Goal: Task Accomplishment & Management: Manage account settings

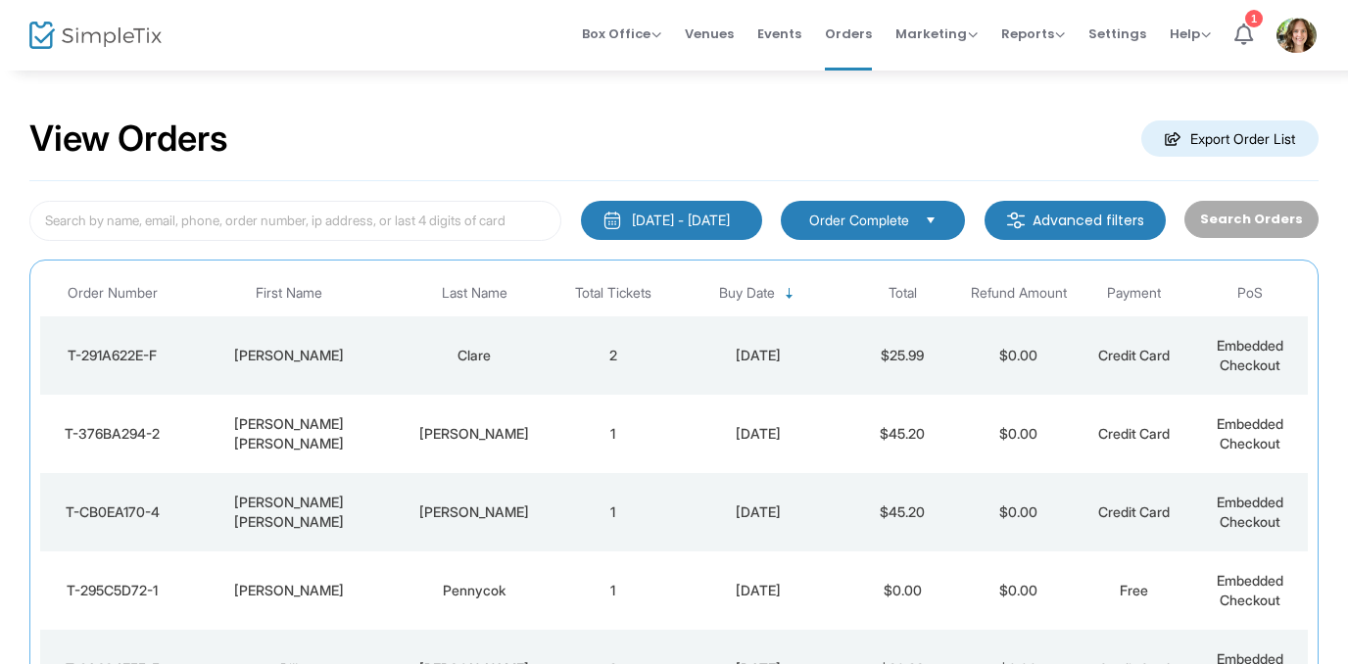
click at [787, 358] on div "[DATE]" at bounding box center [758, 356] width 164 height 20
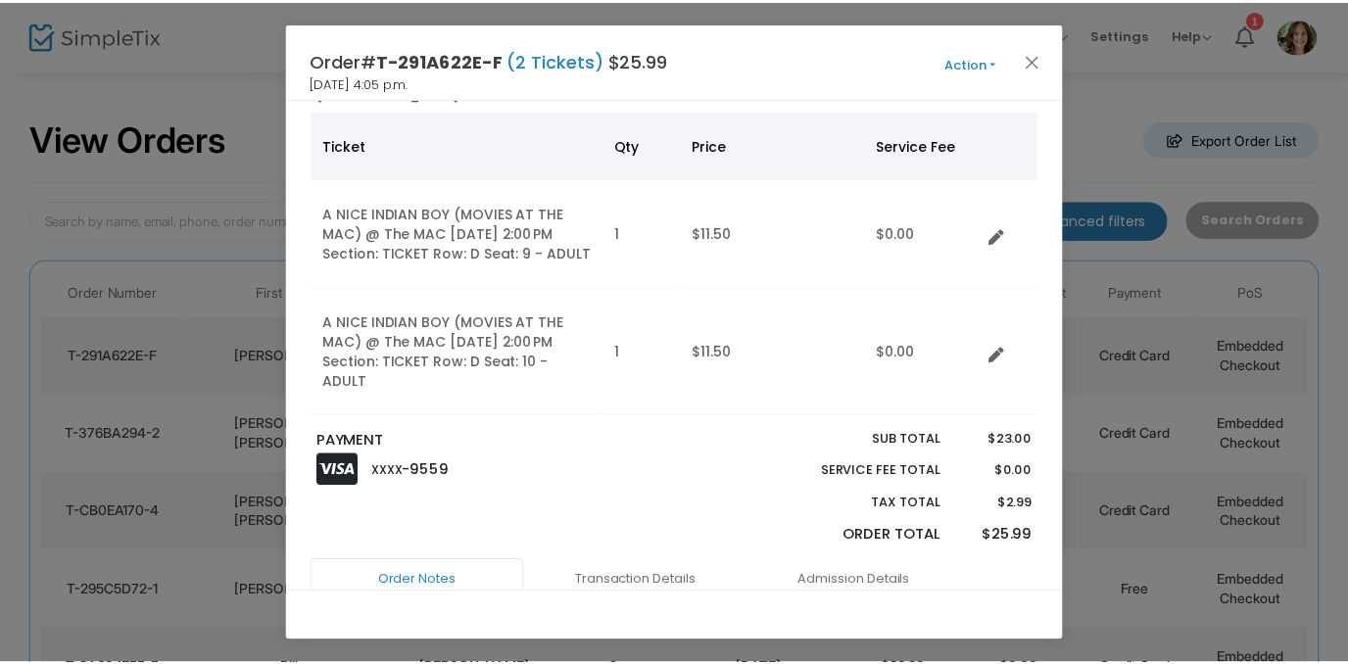
scroll to position [155, 0]
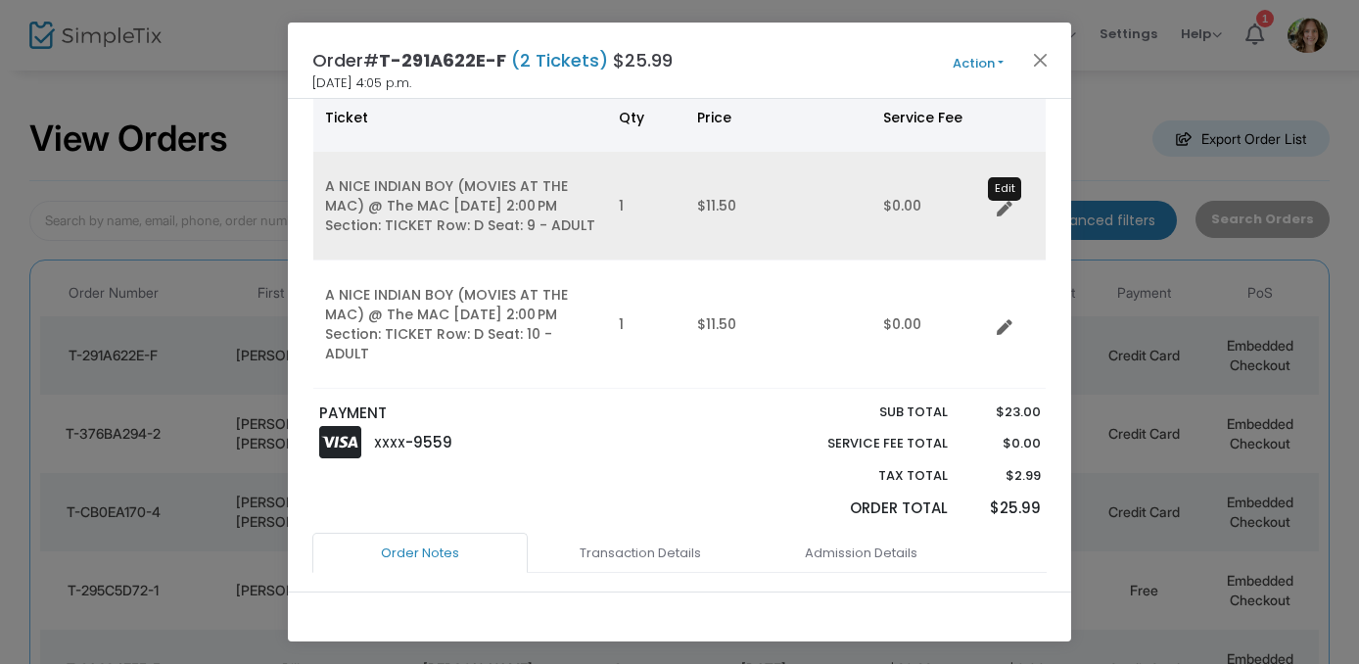
click at [1010, 208] on icon "Data table" at bounding box center [1005, 210] width 16 height 16
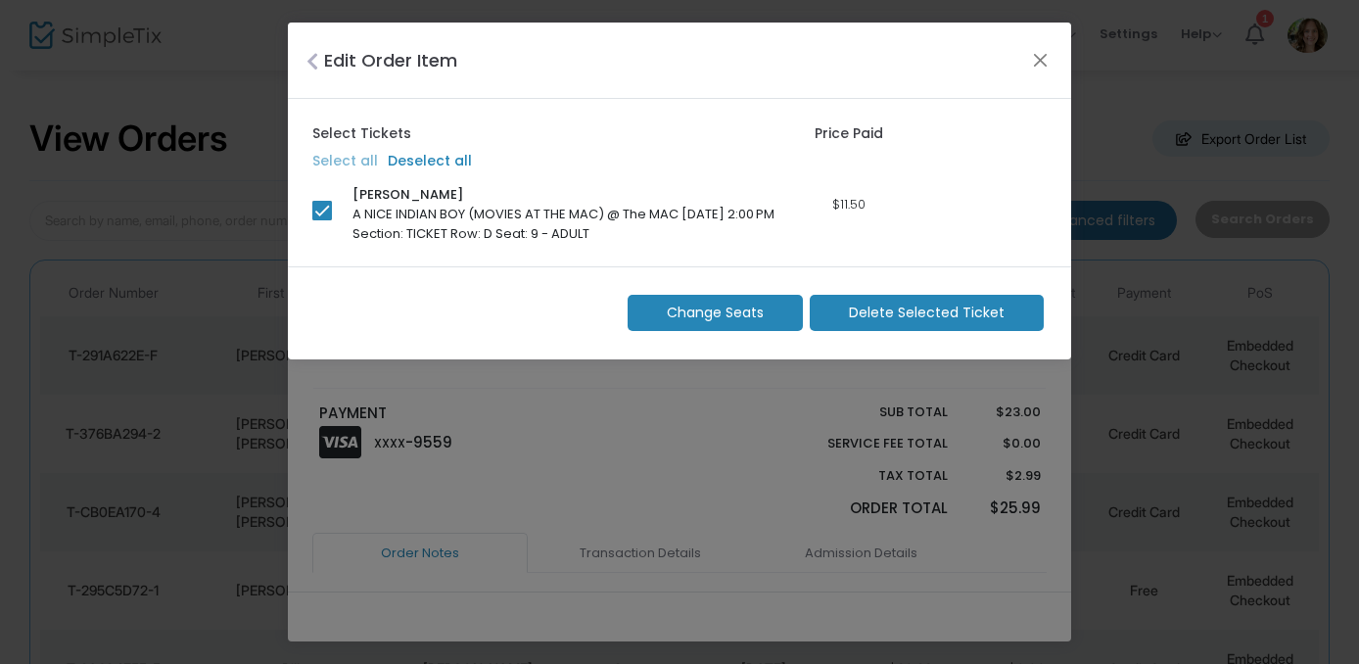
click at [749, 309] on span "Change Seats" at bounding box center [715, 313] width 97 height 21
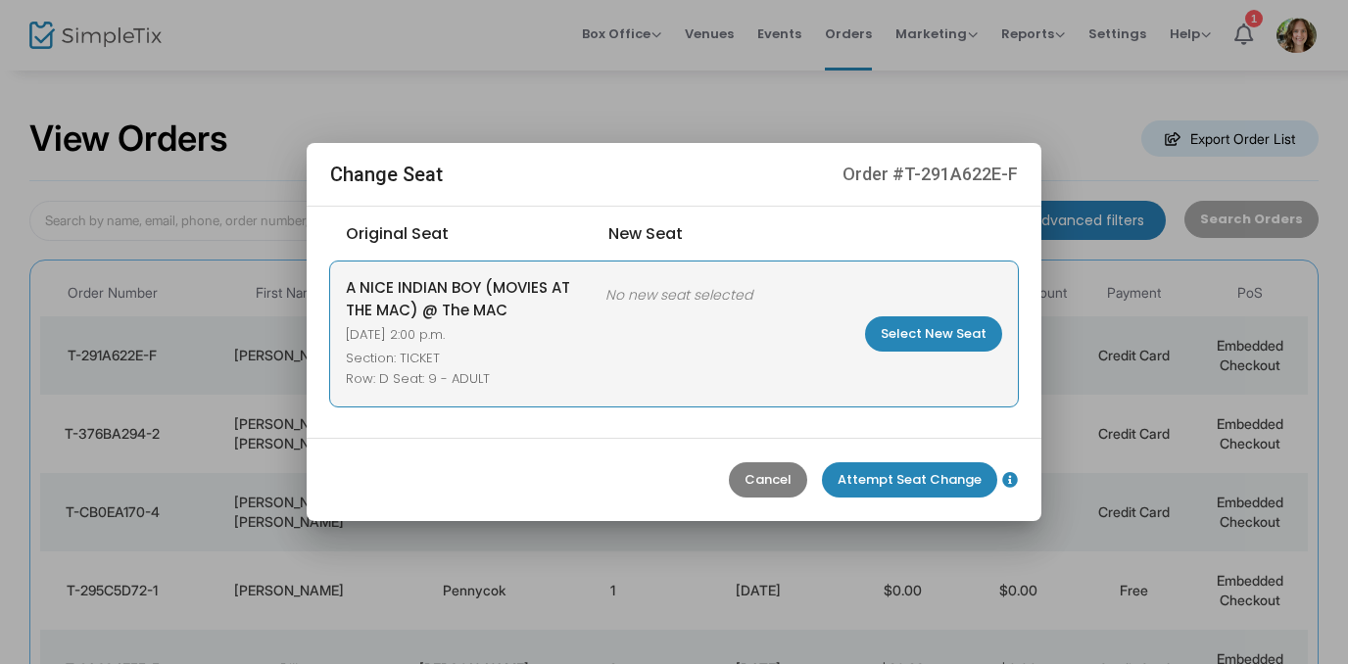
click at [944, 329] on m-button "Select New Seat" at bounding box center [933, 333] width 137 height 35
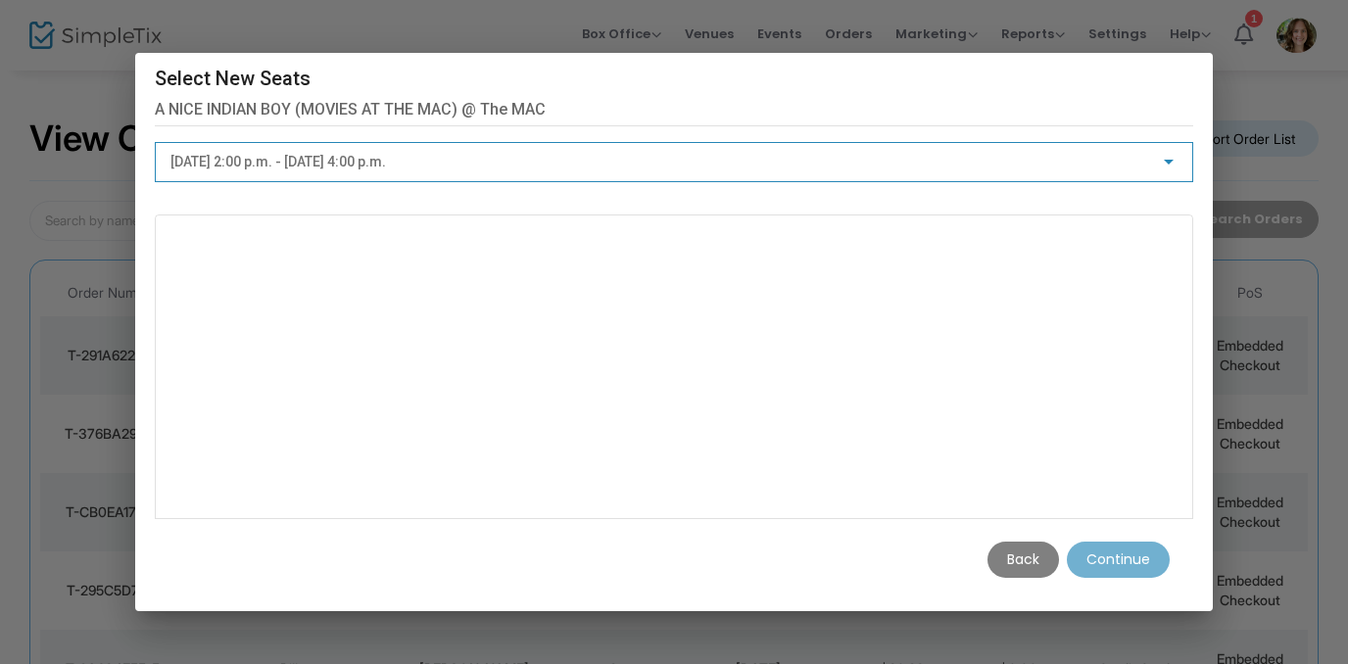
click at [1174, 155] on div at bounding box center [1169, 163] width 18 height 16
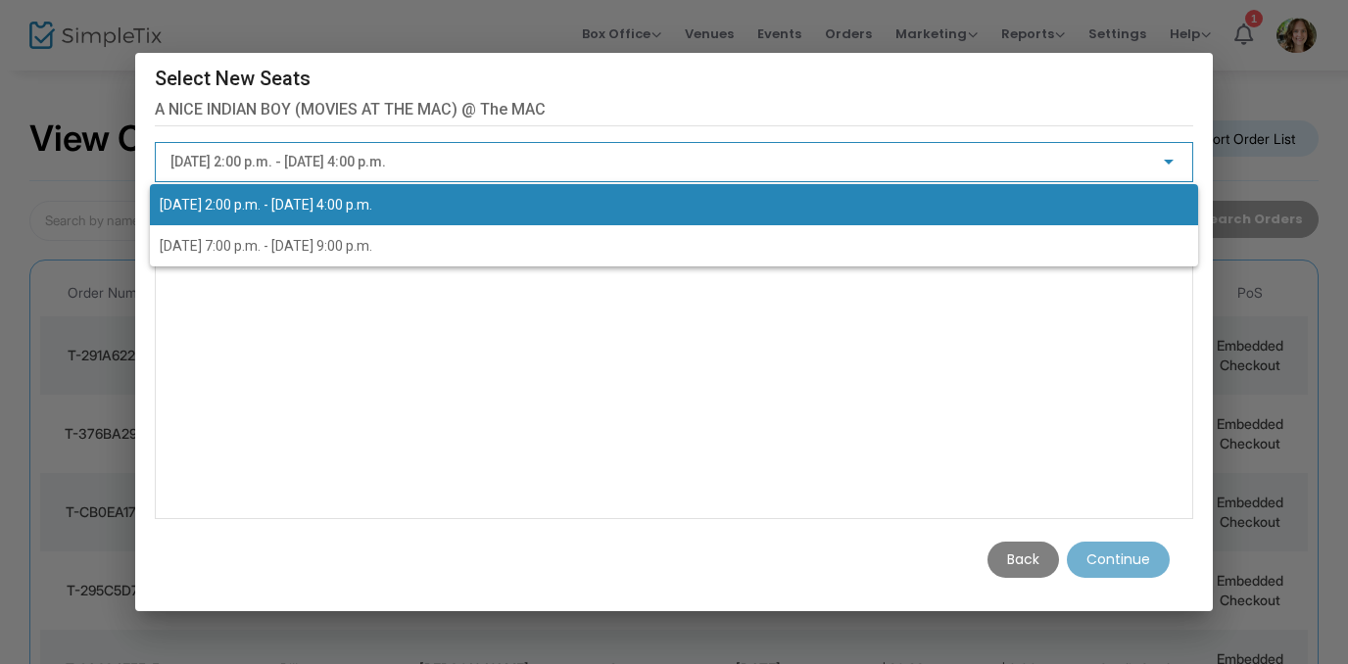
click at [1174, 155] on div at bounding box center [674, 332] width 1348 height 664
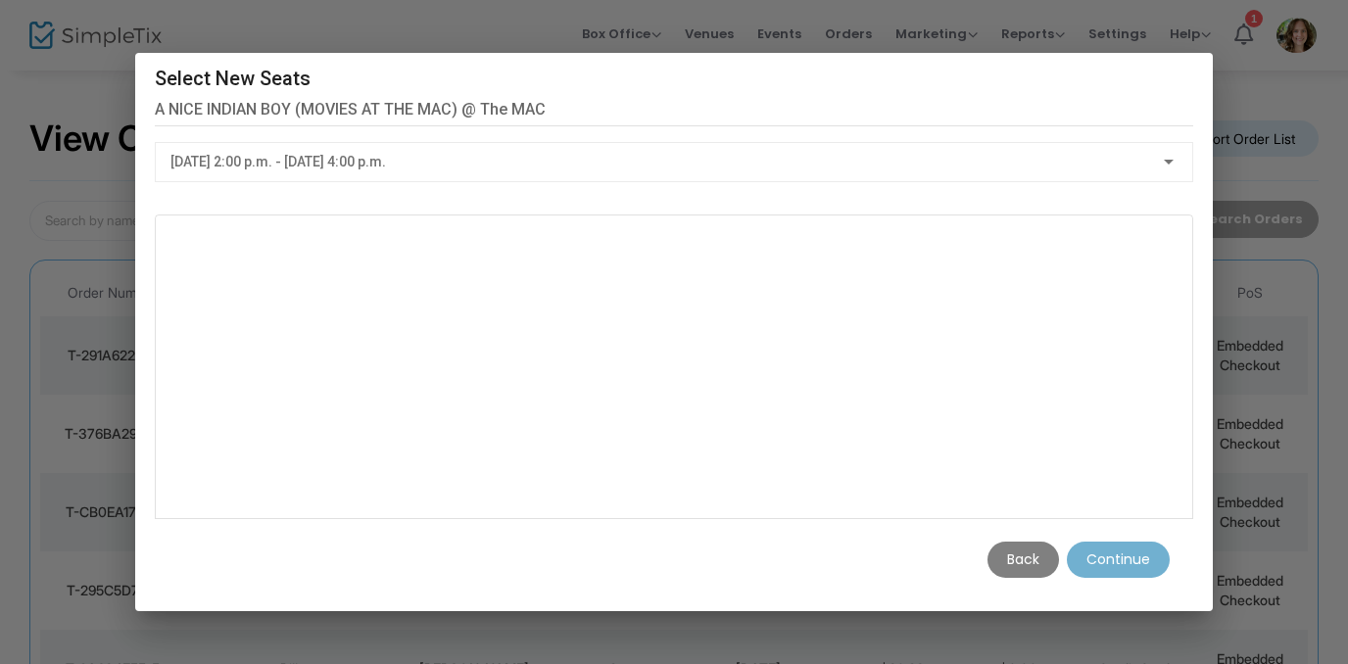
click at [1036, 553] on m-button "Back" at bounding box center [1022, 560] width 71 height 36
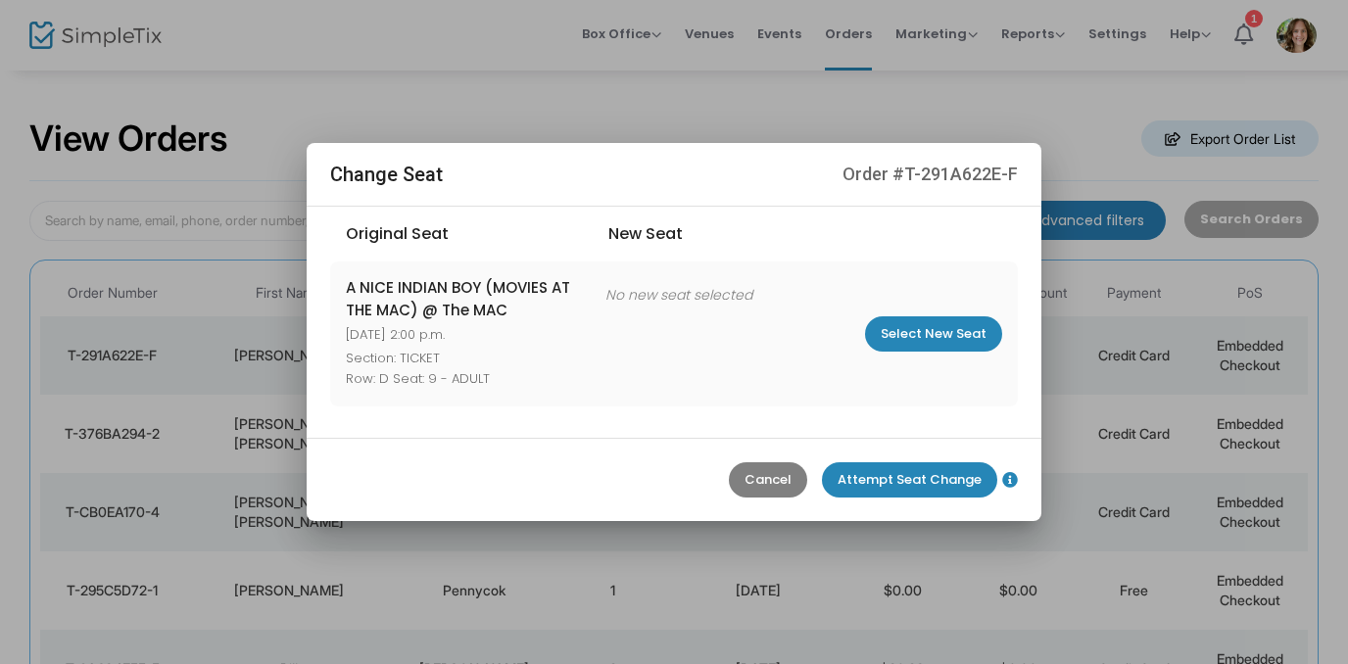
click at [772, 472] on m-button "Cancel" at bounding box center [768, 479] width 78 height 35
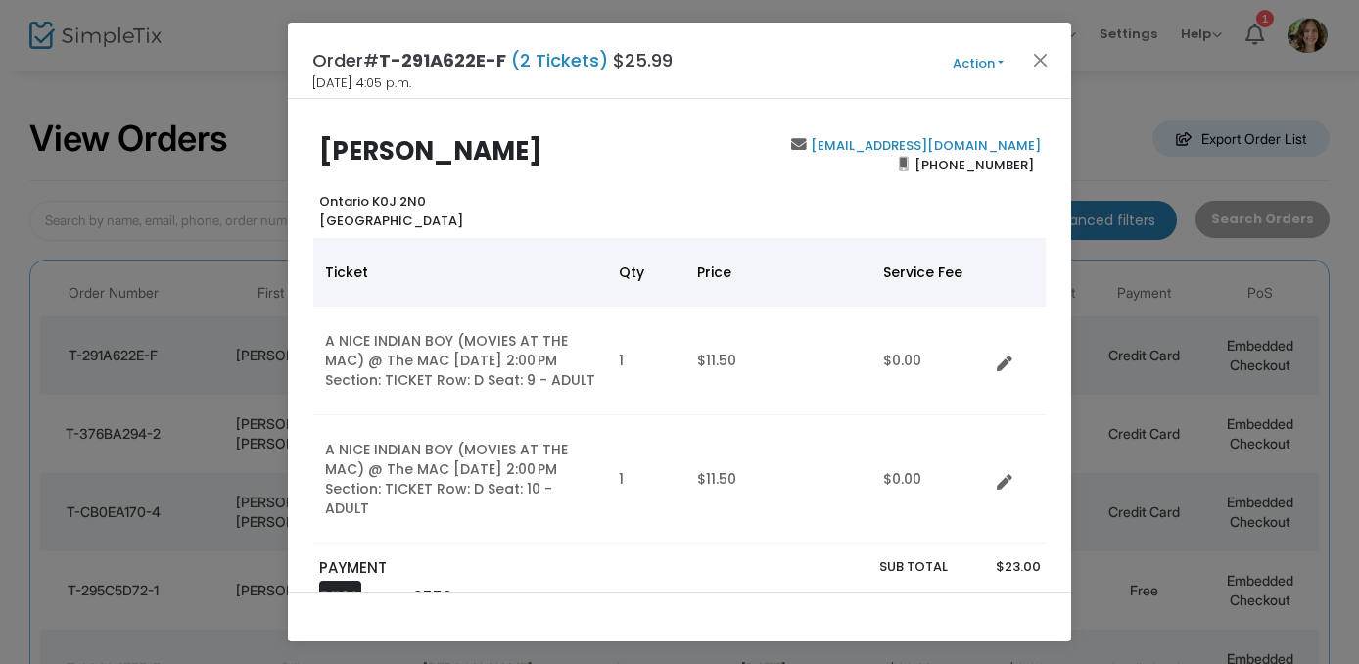
click at [1003, 61] on button "Action" at bounding box center [979, 64] width 118 height 22
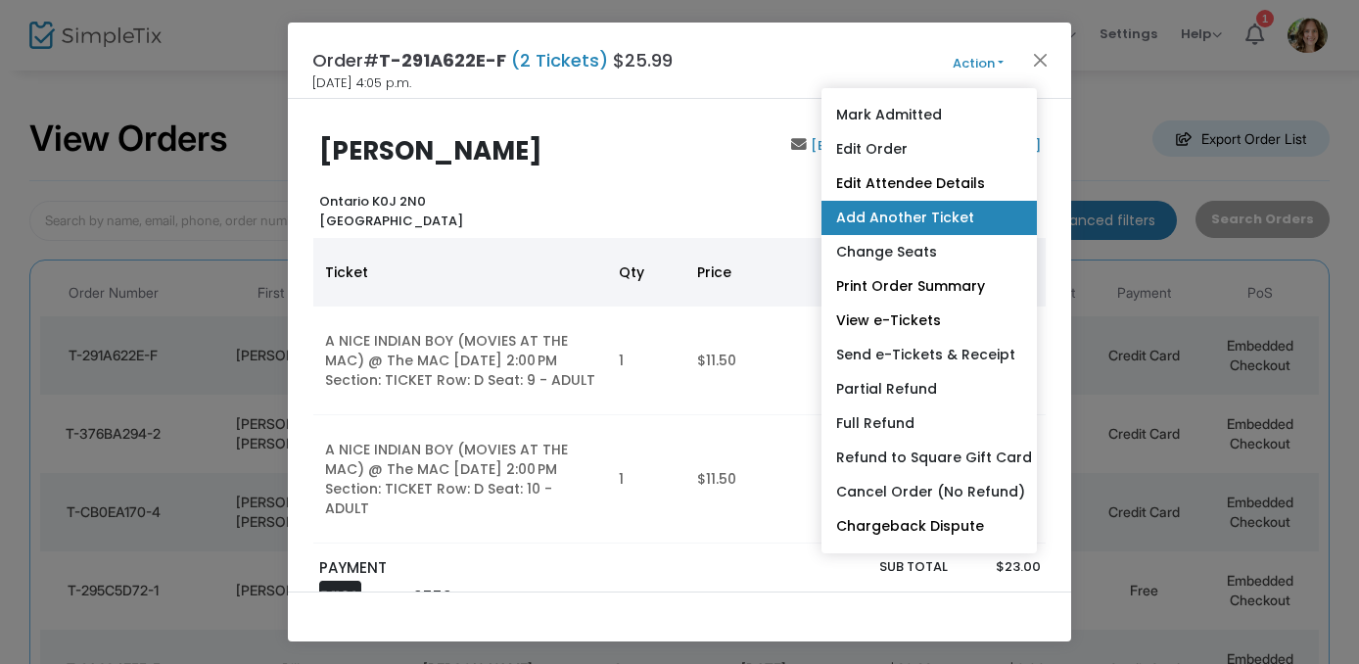
click at [924, 215] on link "Add Another Ticket" at bounding box center [929, 218] width 215 height 34
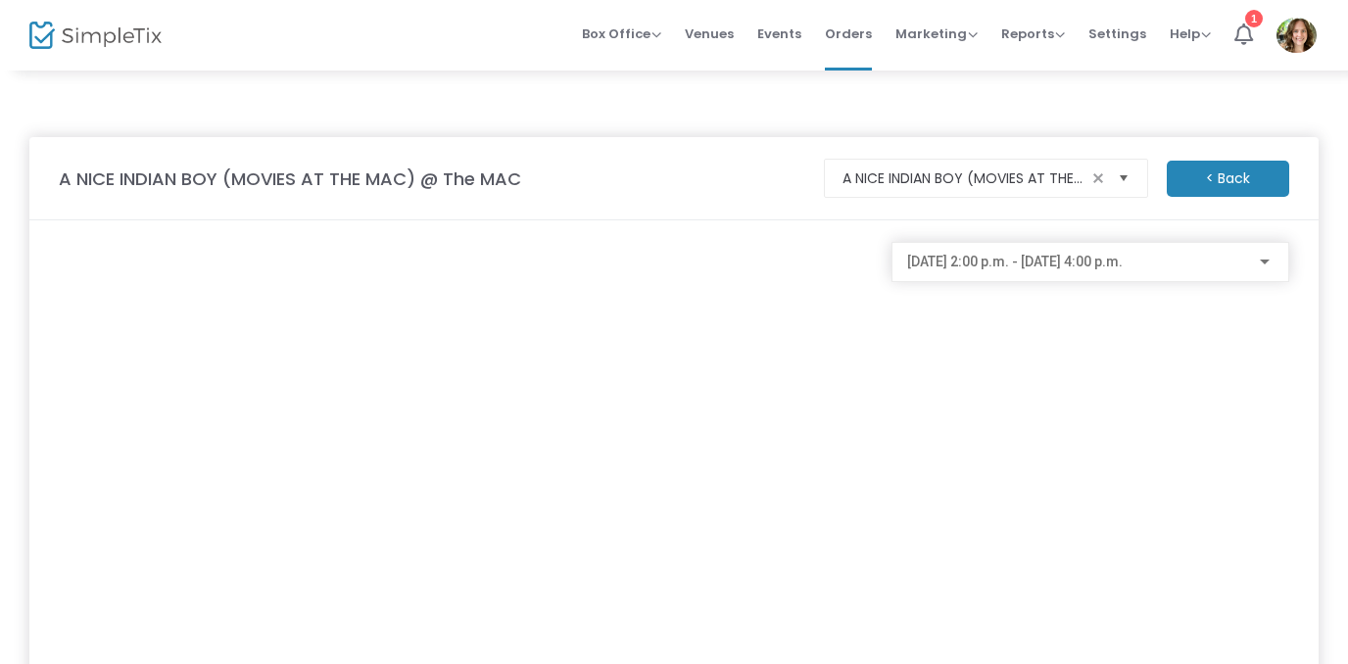
click at [1122, 175] on span "Select" at bounding box center [1123, 179] width 32 height 32
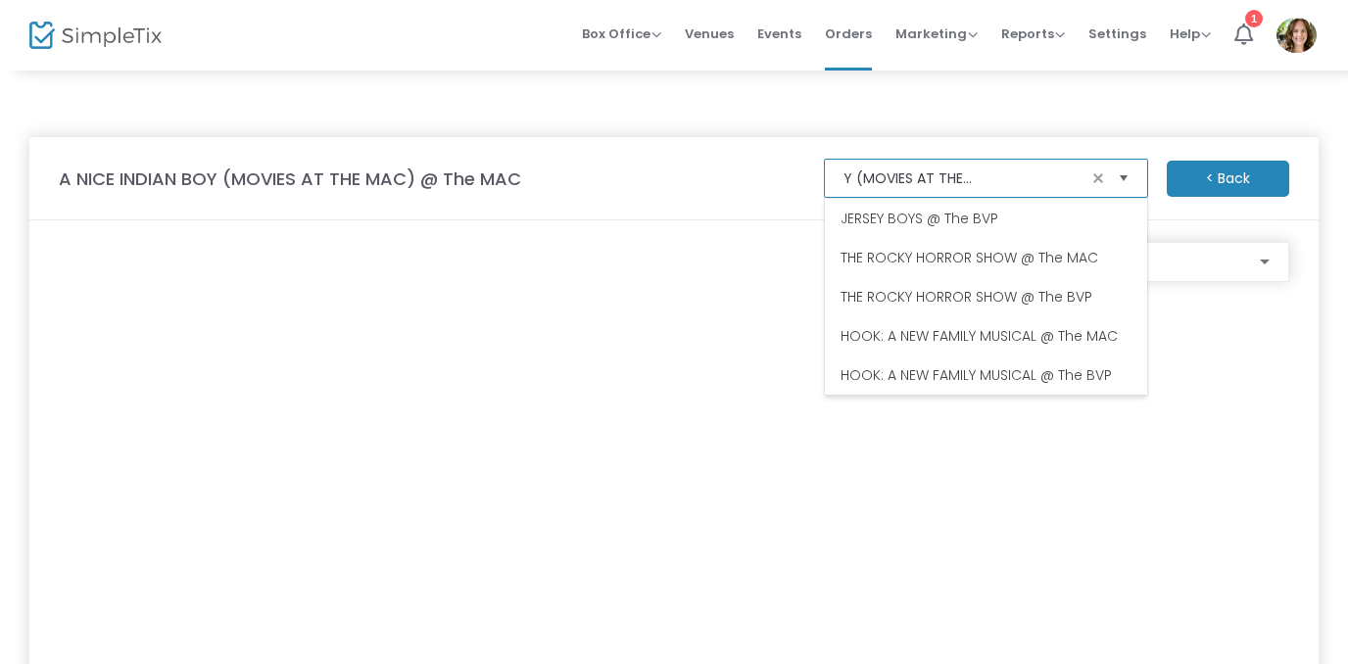
scroll to position [881, 0]
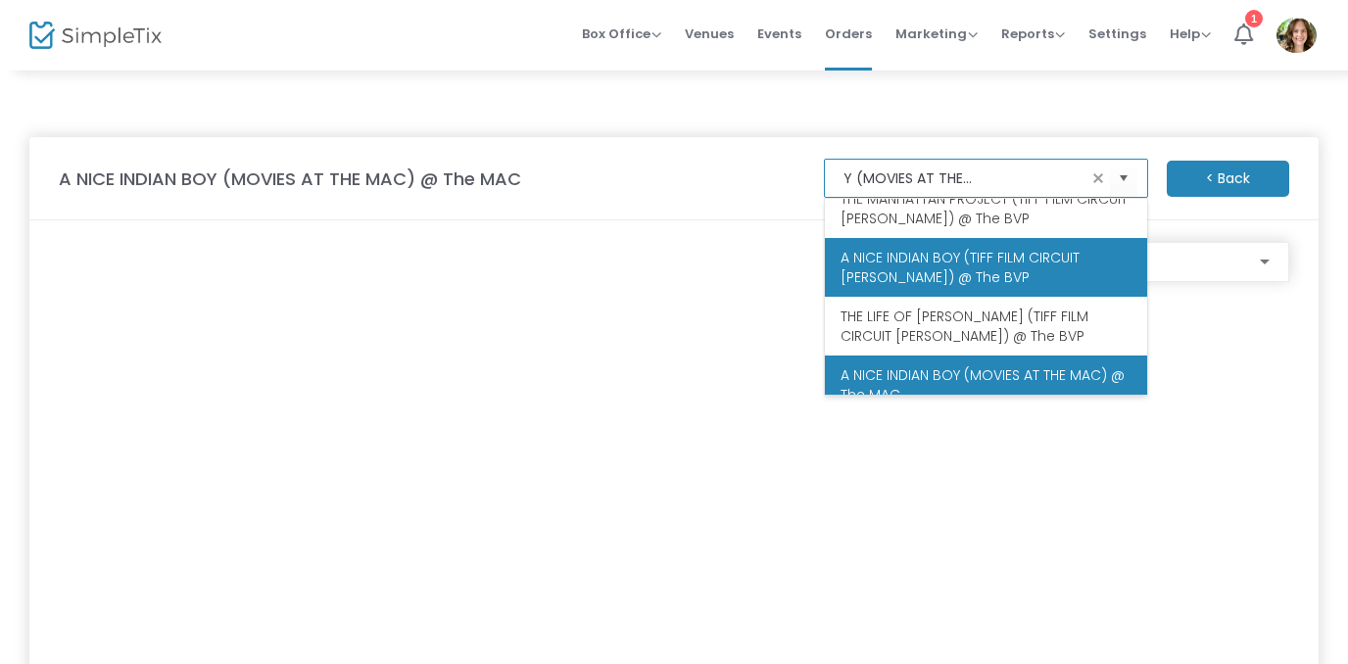
click at [1027, 248] on span "A NICE INDIAN BOY (TIFF FILM CIRCUIT [PERSON_NAME]) @ The BVP" at bounding box center [985, 267] width 291 height 39
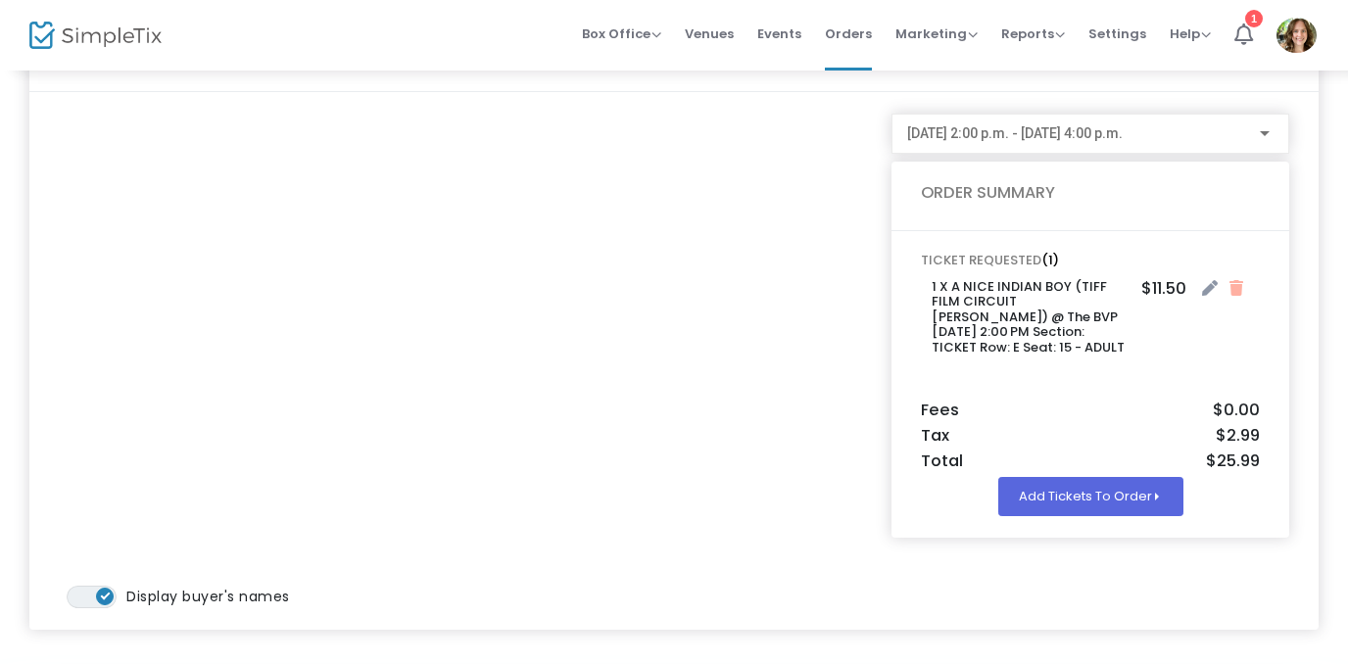
scroll to position [147, 0]
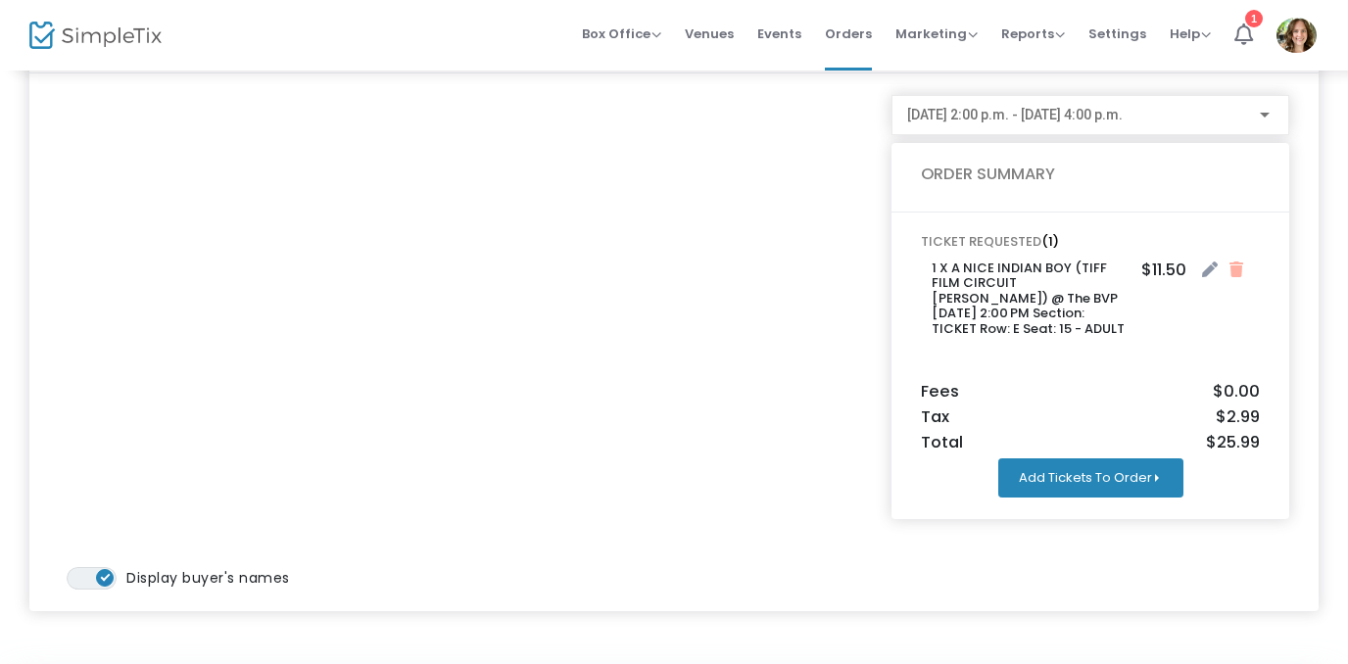
click at [1156, 476] on button "Add Tickets To Order" at bounding box center [1090, 477] width 185 height 39
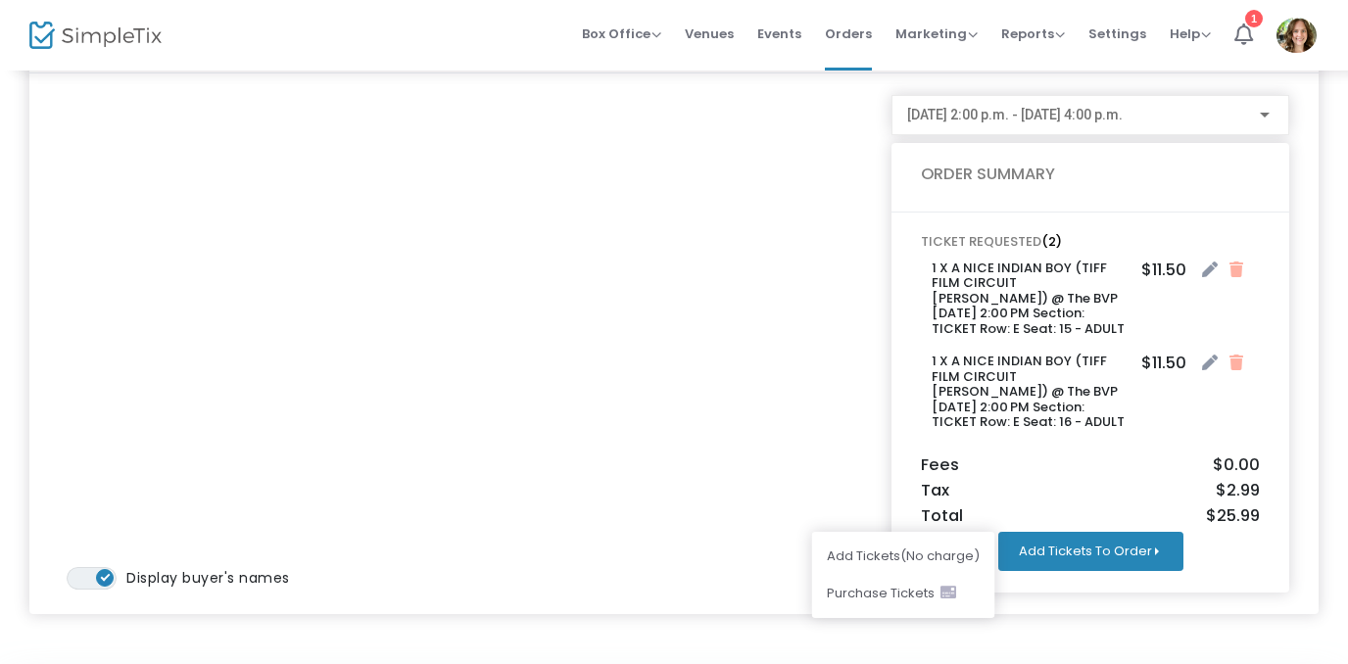
click at [1161, 549] on button "Add Tickets To Order" at bounding box center [1090, 551] width 185 height 39
click at [1159, 549] on button "Add Tickets To Order" at bounding box center [1090, 551] width 185 height 39
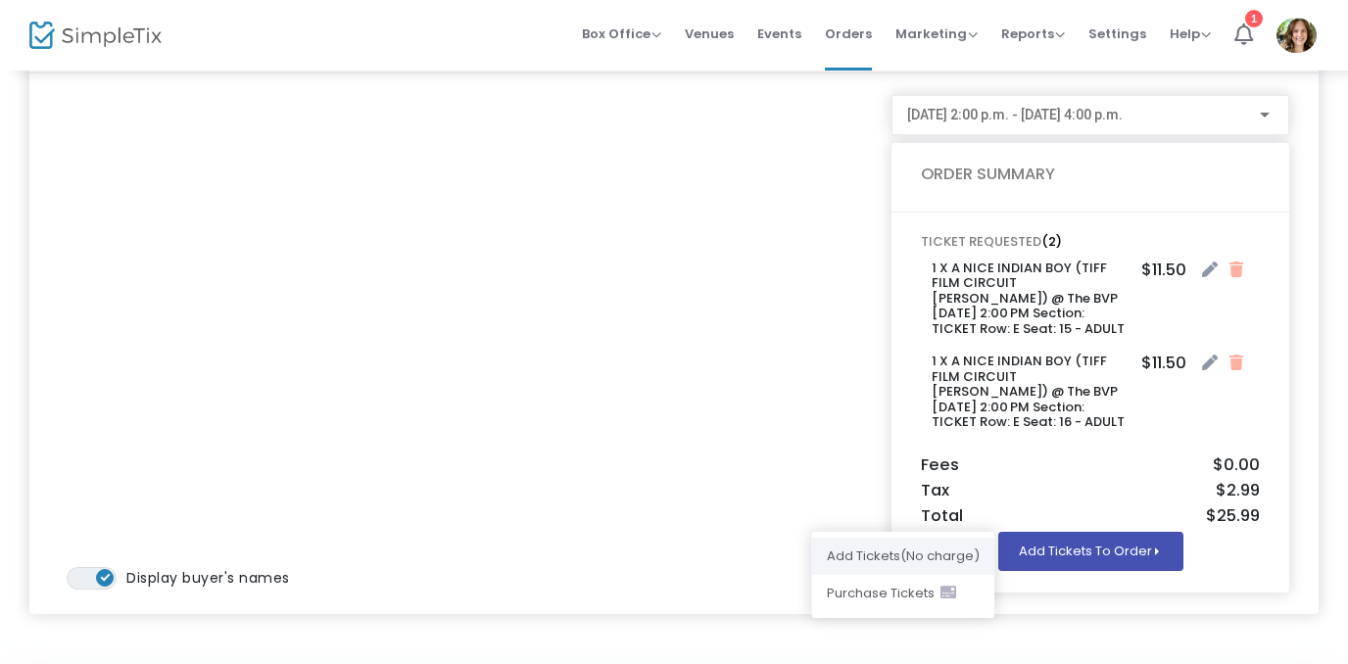
click at [954, 555] on li "Add Ticket s (No charge)" at bounding box center [902, 556] width 183 height 37
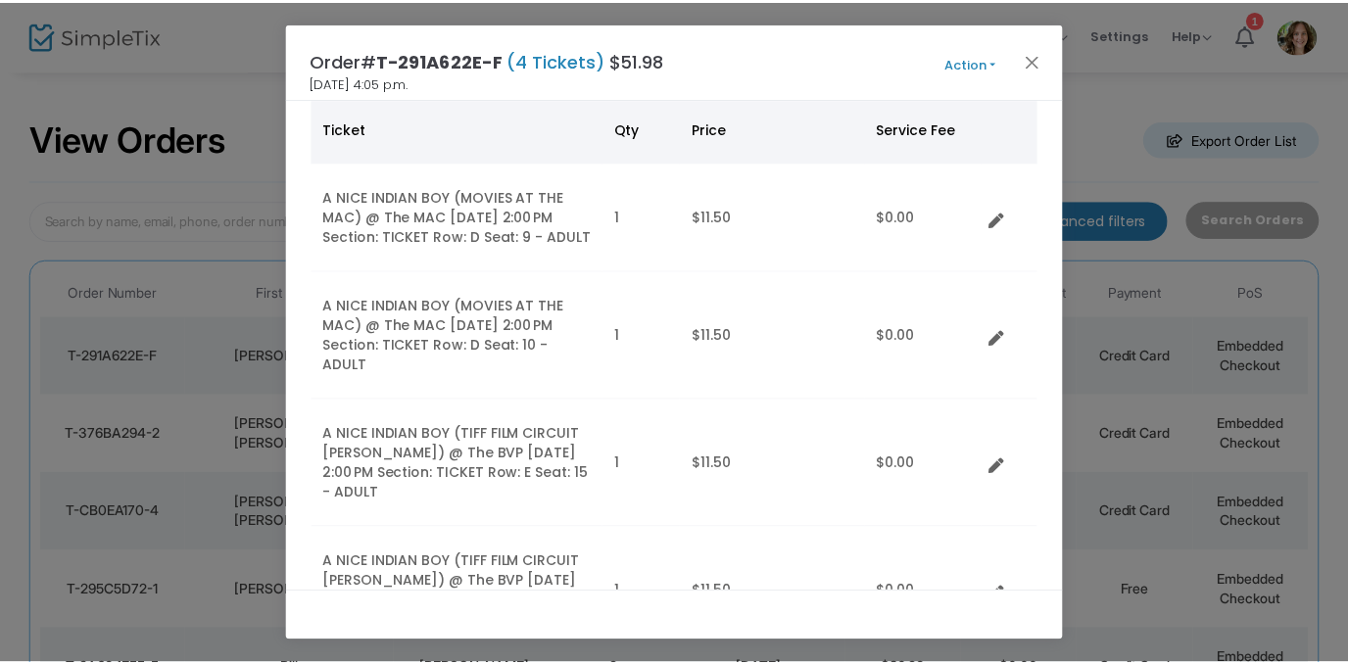
scroll to position [137, 0]
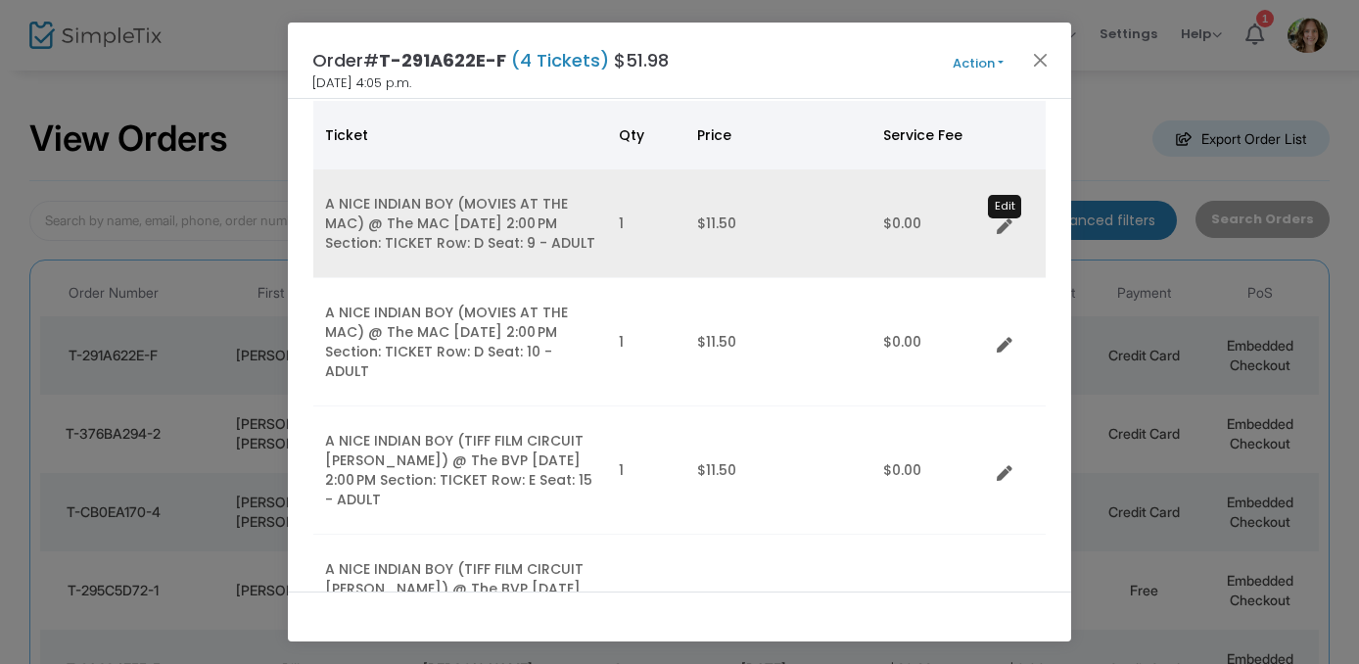
click at [1005, 224] on icon "Data table" at bounding box center [1005, 227] width 16 height 16
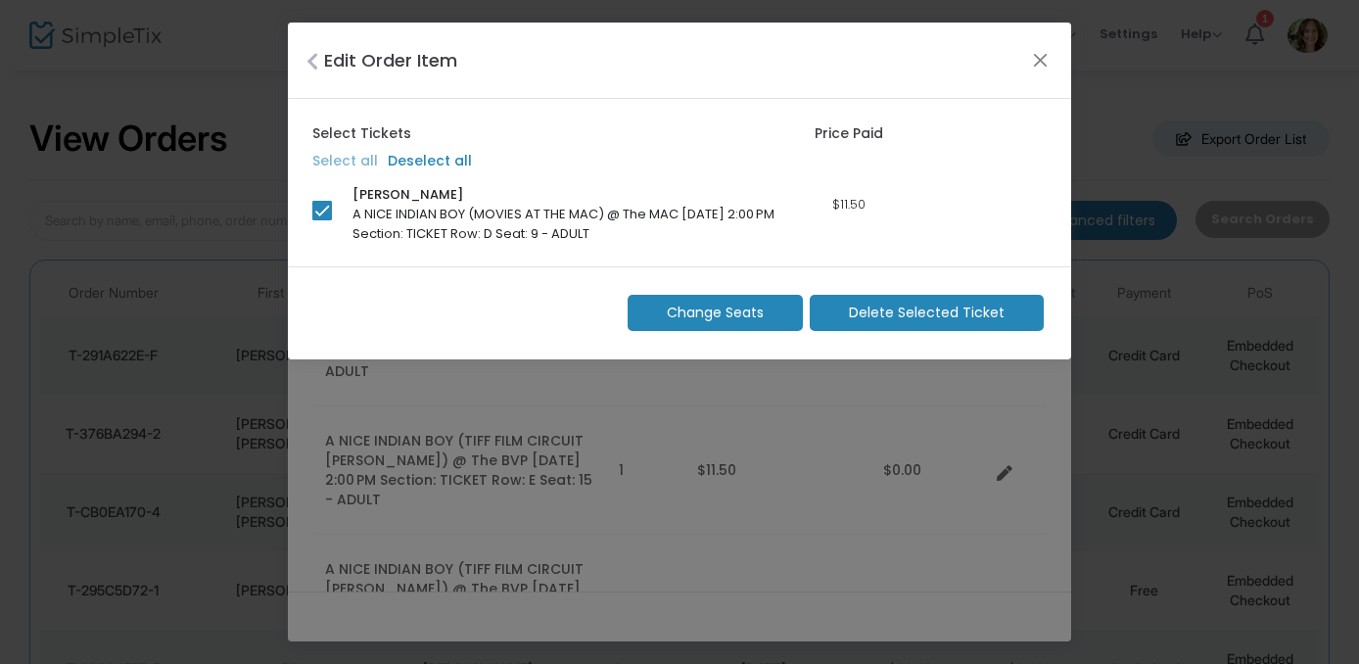
click at [944, 312] on span "Delete Selected Ticket" at bounding box center [927, 313] width 156 height 21
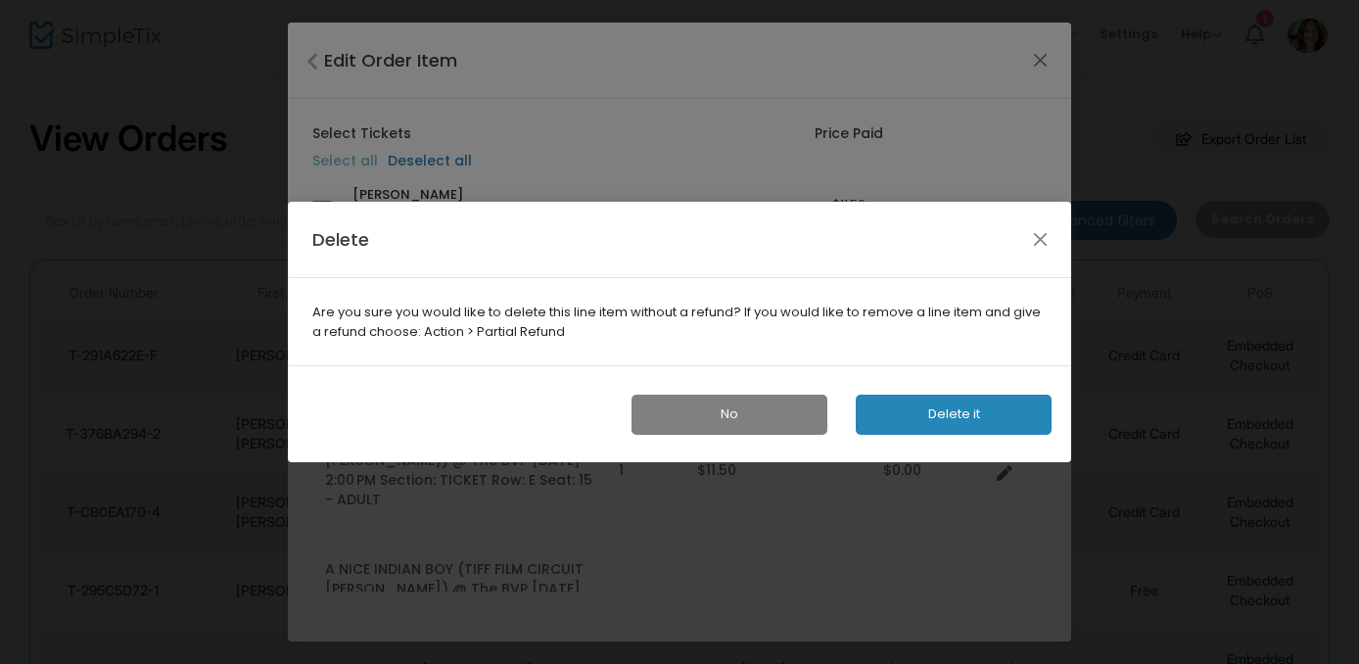
click at [950, 411] on button "Delete it" at bounding box center [954, 415] width 196 height 40
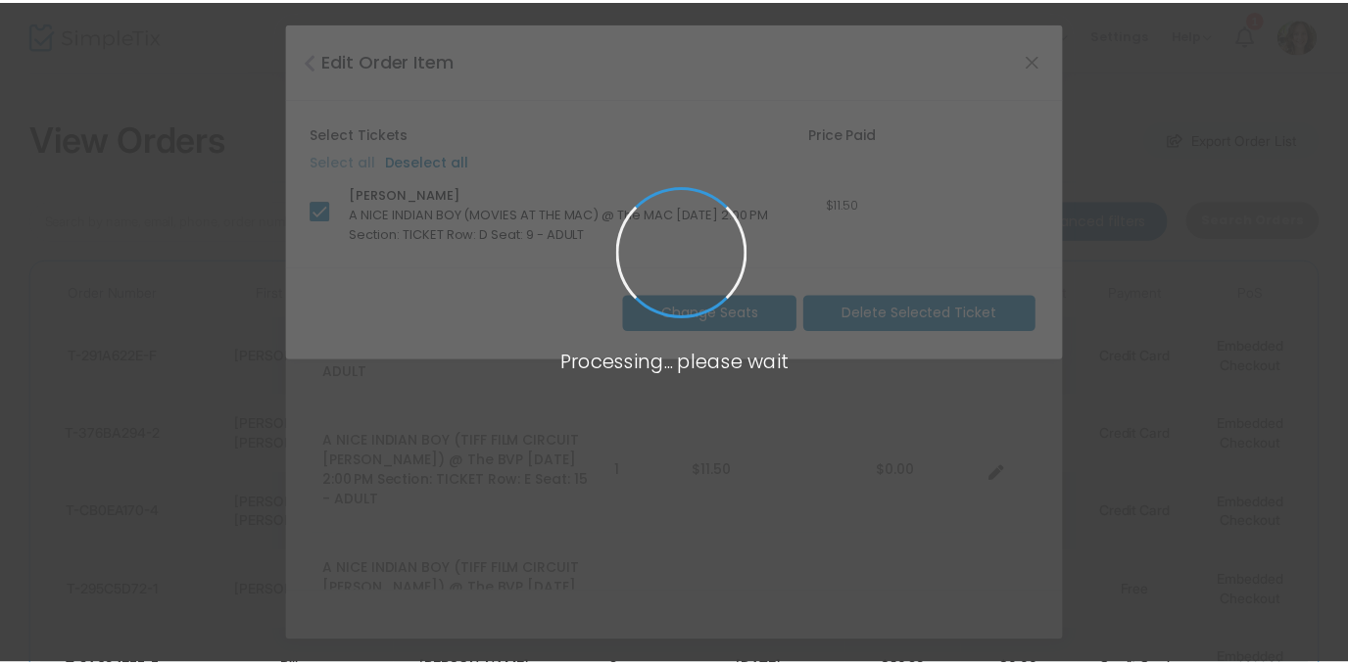
scroll to position [188, 0]
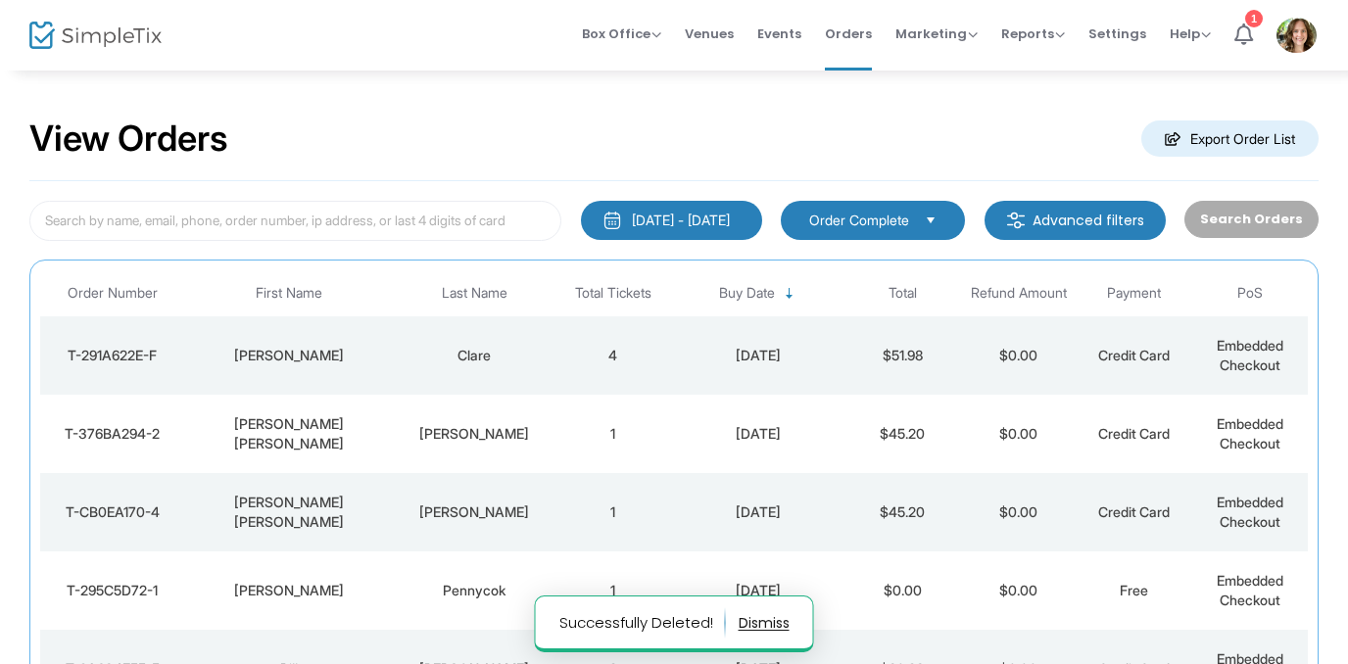
click at [700, 343] on td "[DATE]" at bounding box center [757, 355] width 173 height 78
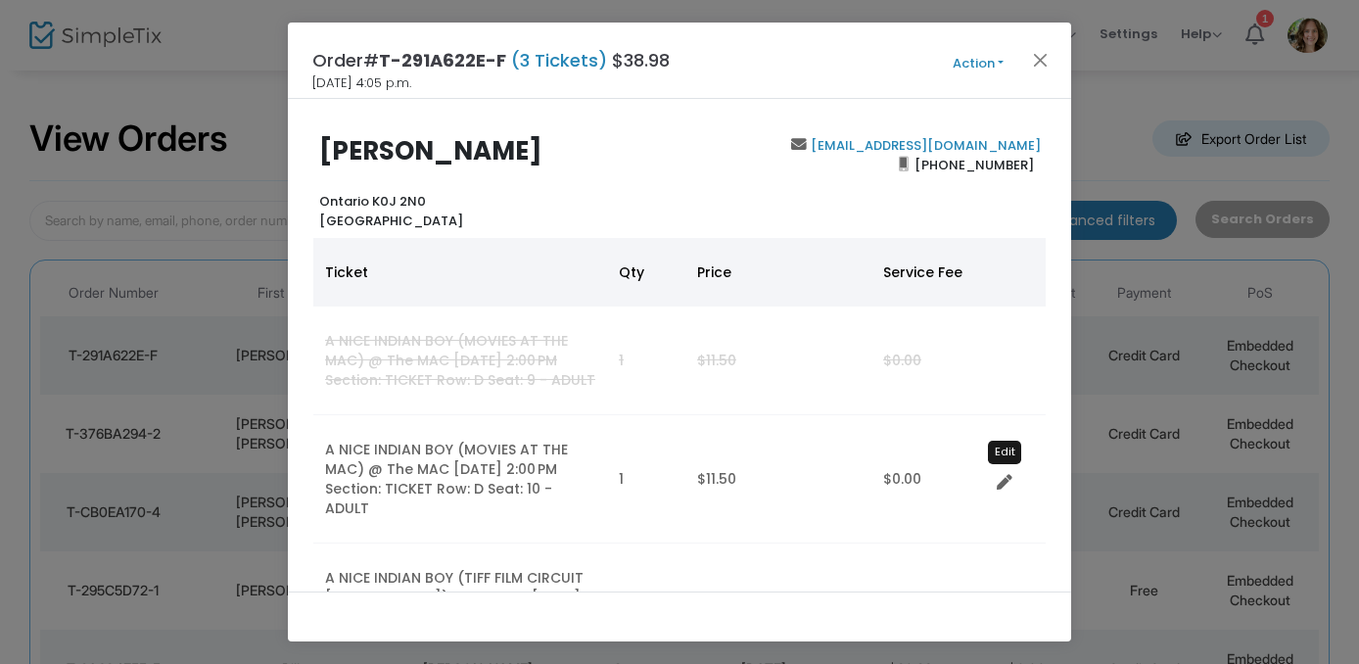
click at [1002, 475] on icon "Data table" at bounding box center [1005, 483] width 16 height 16
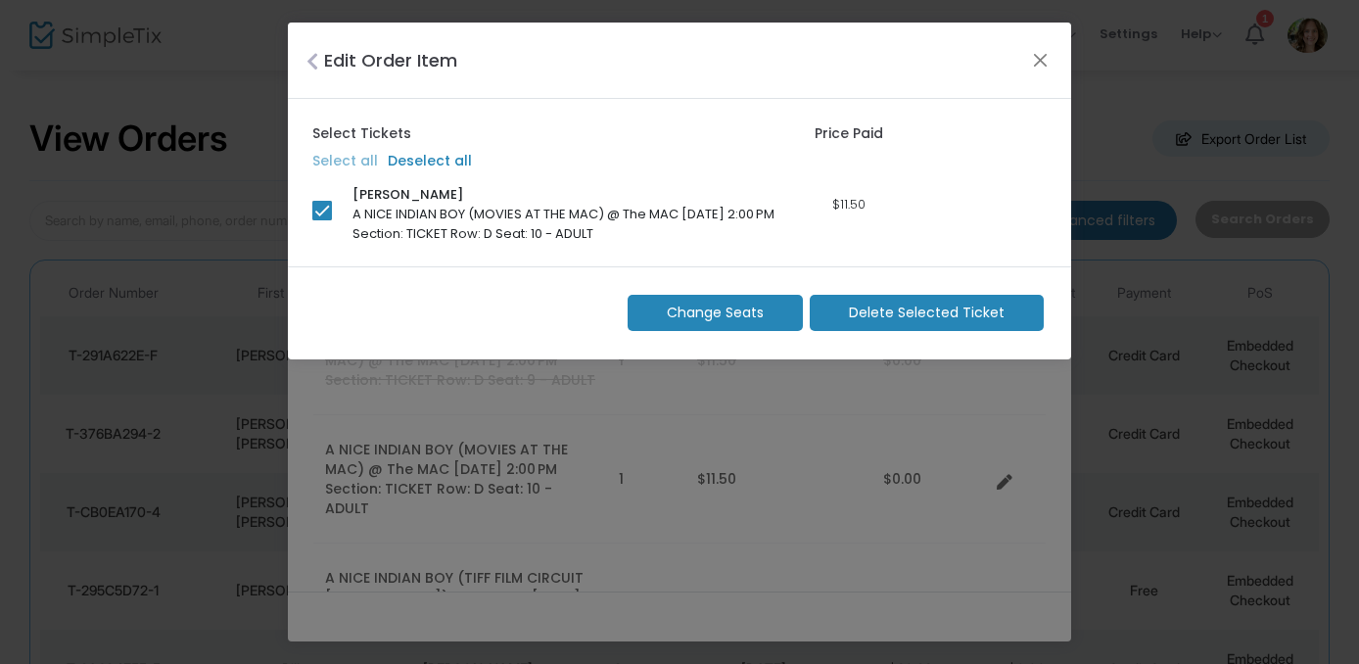
click at [909, 313] on span "Delete Selected Ticket" at bounding box center [927, 313] width 156 height 21
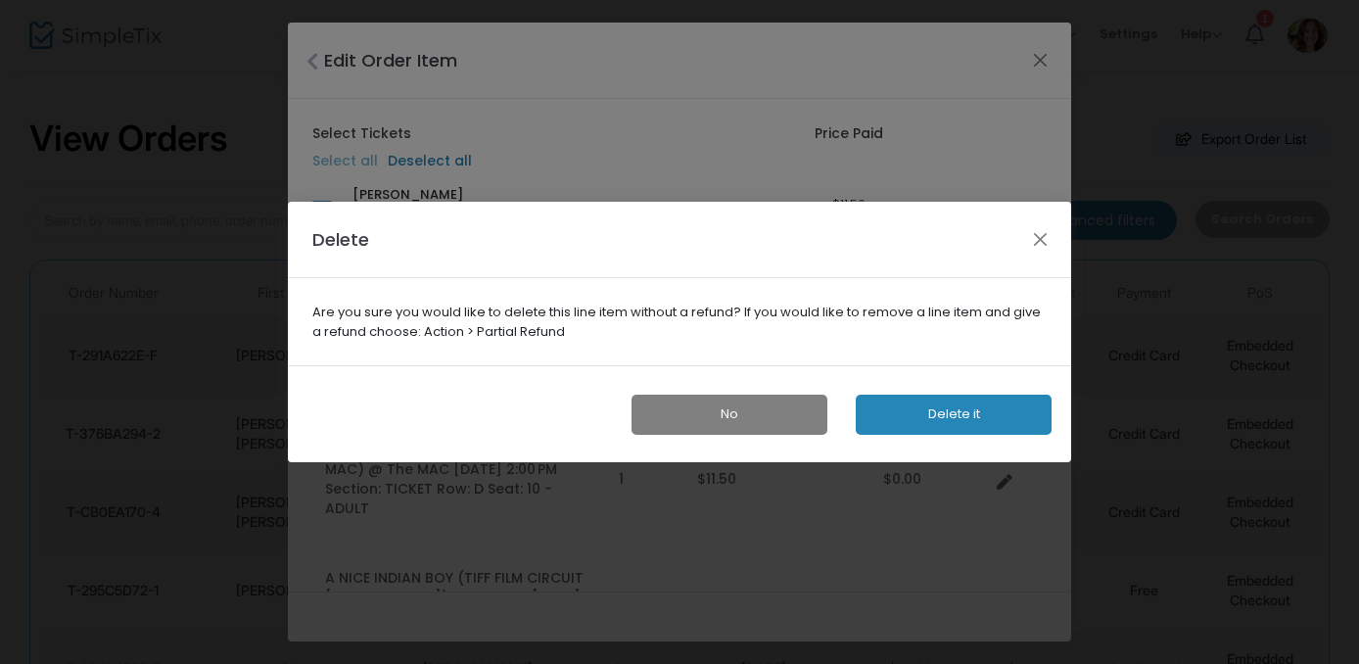
click at [918, 406] on button "Delete it" at bounding box center [954, 415] width 196 height 40
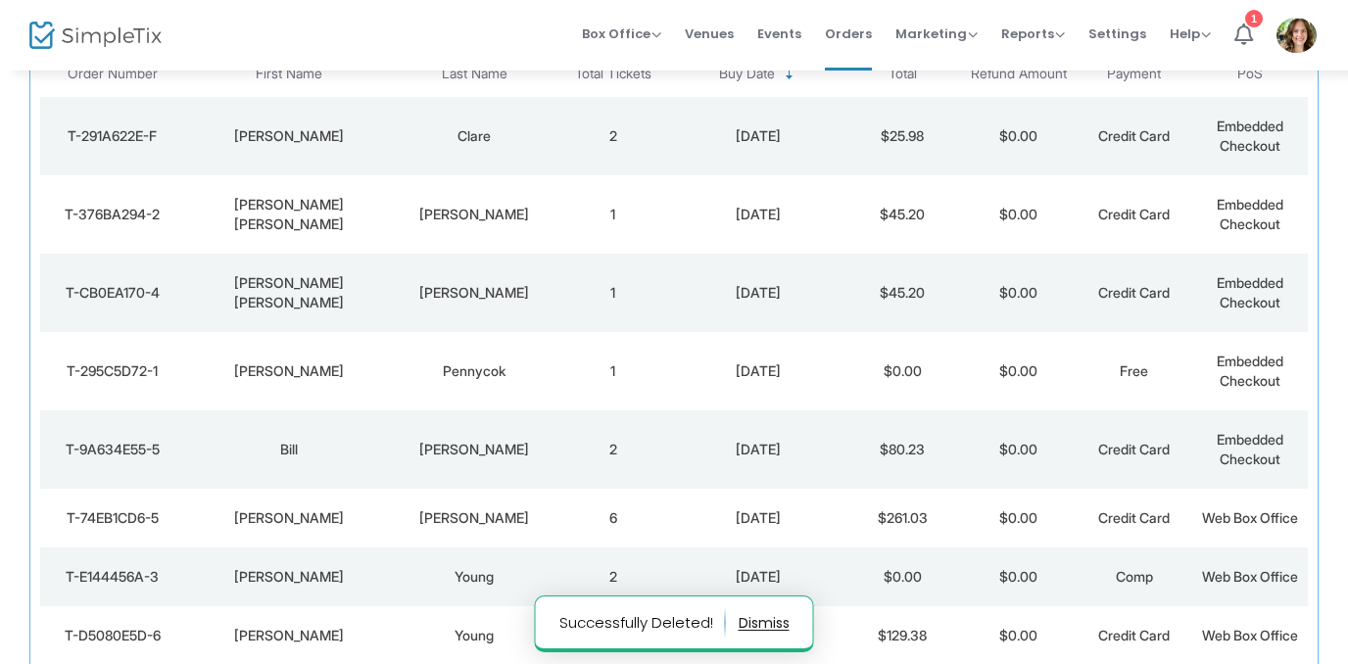
scroll to position [220, 0]
click at [779, 129] on div "[DATE]" at bounding box center [758, 135] width 164 height 20
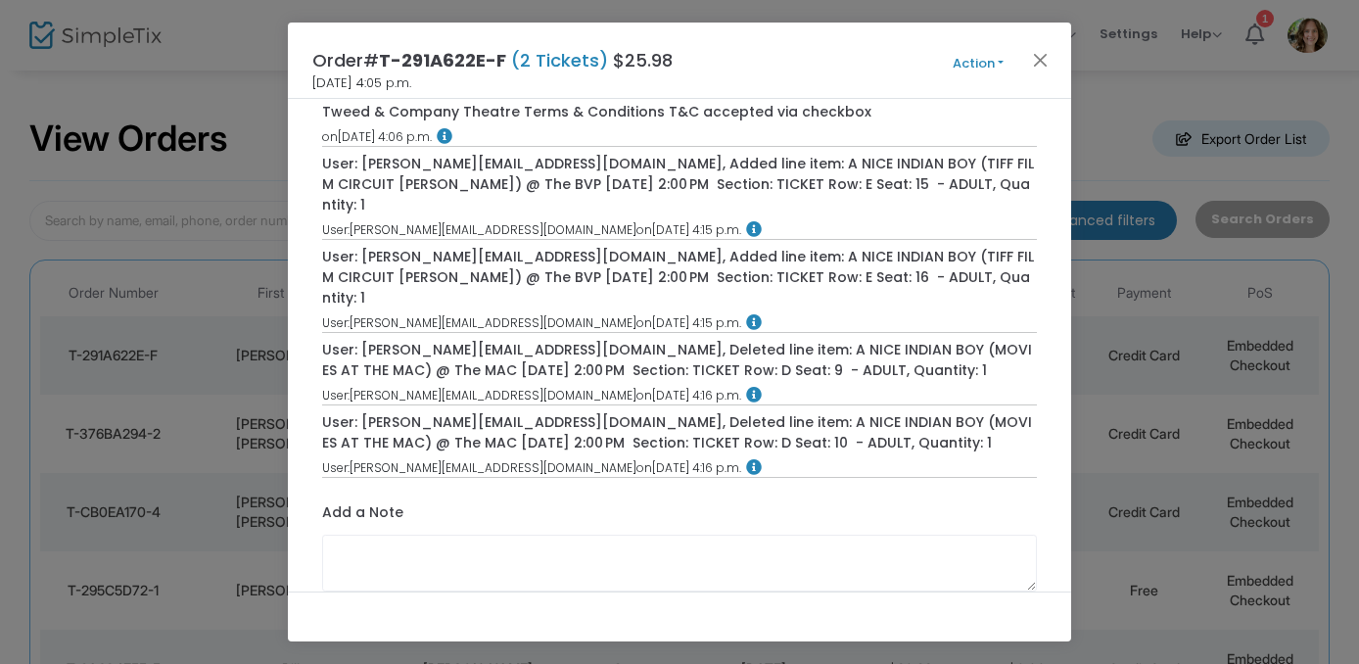
scroll to position [0, 0]
